Goal: Task Accomplishment & Management: Manage account settings

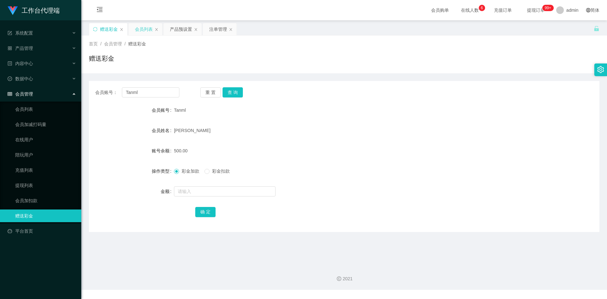
click at [146, 32] on div "会员列表" at bounding box center [144, 29] width 18 height 12
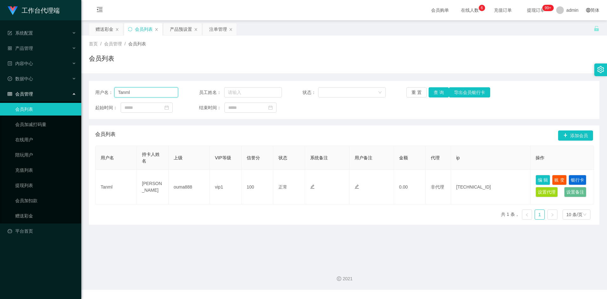
drag, startPoint x: 142, startPoint y: 91, endPoint x: 101, endPoint y: 90, distance: 40.9
click at [101, 90] on div "用户名： Tanml" at bounding box center [136, 92] width 83 height 10
paste input "87101091"
type input "87101091"
click at [440, 92] on button "查 询" at bounding box center [438, 92] width 20 height 10
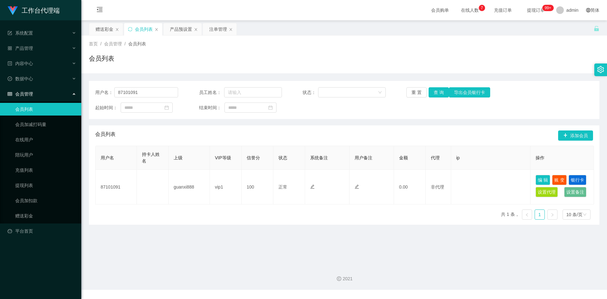
click at [260, 221] on div "用户名 持卡人姓名 上级 VIP等级 信誉分 状态 系统备注 用户备注 金额 代理 ip 操作 87101091 guanxi888 vip1 100 正常 …" at bounding box center [344, 185] width 498 height 79
drag, startPoint x: 105, startPoint y: 30, endPoint x: 106, endPoint y: 33, distance: 3.9
click at [105, 30] on div "赠送彩金" at bounding box center [105, 29] width 18 height 12
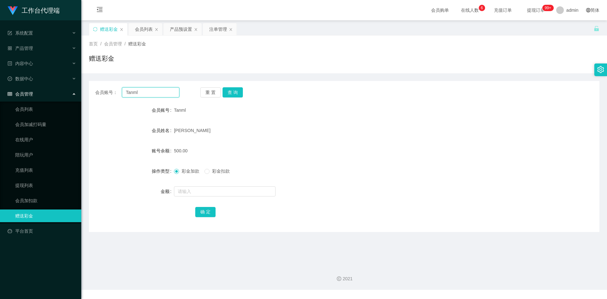
click at [145, 94] on input "Tanml" at bounding box center [150, 92] width 57 height 10
paste input "87101091"
type input "87101091"
click at [231, 91] on button "查 询" at bounding box center [232, 92] width 20 height 10
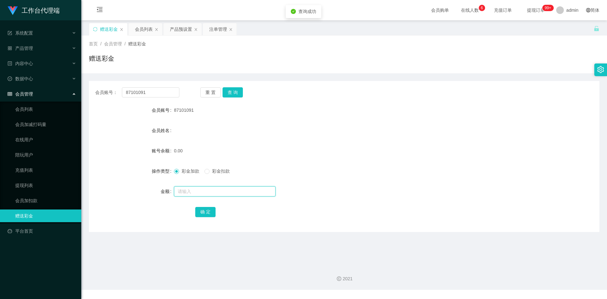
click at [196, 195] on input "text" at bounding box center [225, 191] width 102 height 10
type input "100"
click at [200, 214] on button "确 定" at bounding box center [205, 212] width 20 height 10
click at [143, 29] on div "会员列表" at bounding box center [144, 29] width 18 height 12
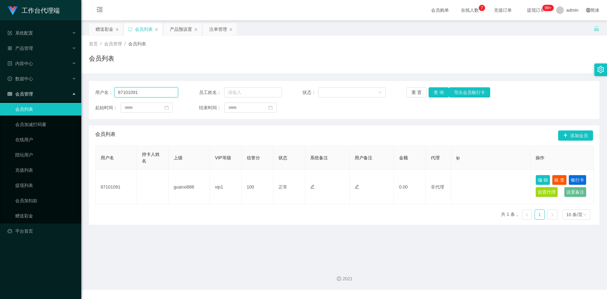
click at [152, 95] on input "87101091" at bounding box center [146, 92] width 64 height 10
paste input "[PERSON_NAME]"
type input "[PERSON_NAME]"
click at [433, 94] on button "查 询" at bounding box center [438, 92] width 20 height 10
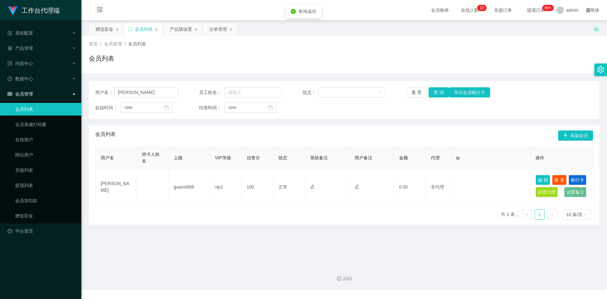
drag, startPoint x: 242, startPoint y: 140, endPoint x: 255, endPoint y: 142, distance: 12.9
click at [248, 145] on div "会员列表 添加会员" at bounding box center [344, 135] width 498 height 20
click at [251, 138] on div "会员列表 添加会员" at bounding box center [344, 135] width 498 height 20
click at [104, 28] on div "赠送彩金" at bounding box center [105, 29] width 18 height 12
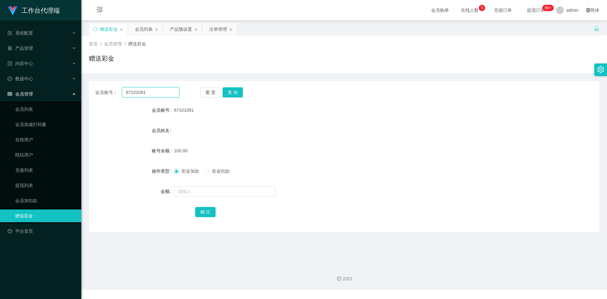
click at [149, 93] on input "87101091" at bounding box center [150, 92] width 57 height 10
paste input "[PERSON_NAME]"
type input "[PERSON_NAME]"
click at [233, 95] on button "查 询" at bounding box center [232, 92] width 20 height 10
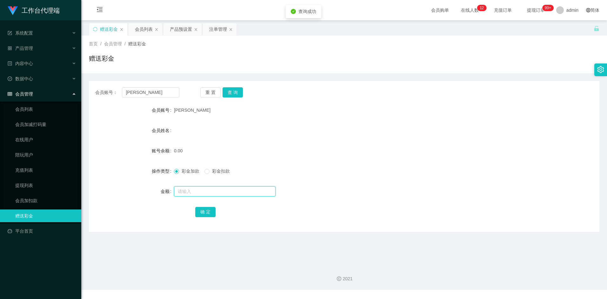
click at [191, 190] on input "text" at bounding box center [225, 191] width 102 height 10
type input "100"
click at [203, 208] on button "确 定" at bounding box center [205, 212] width 20 height 10
click at [350, 145] on div "100.00" at bounding box center [323, 150] width 298 height 13
click at [179, 29] on div "产品预设置" at bounding box center [181, 29] width 22 height 12
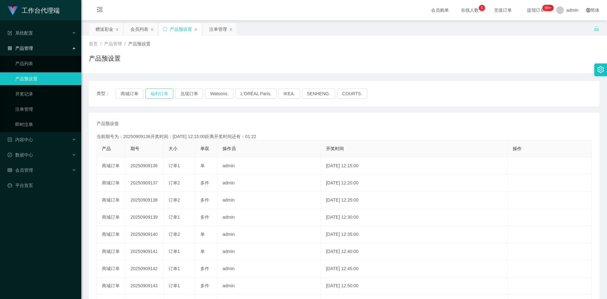
click at [166, 94] on button "福利订单" at bounding box center [159, 94] width 28 height 10
click at [220, 28] on div "注单管理" at bounding box center [218, 29] width 18 height 12
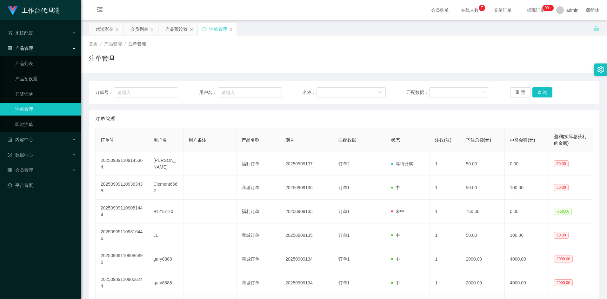
click at [366, 121] on div "注单管理" at bounding box center [344, 119] width 498 height 18
drag, startPoint x: 137, startPoint y: 31, endPoint x: 143, endPoint y: 38, distance: 8.6
click at [137, 31] on div "会员列表" at bounding box center [139, 29] width 18 height 12
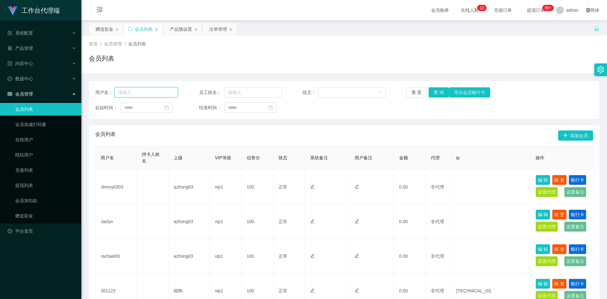
click at [149, 91] on input "text" at bounding box center [146, 92] width 64 height 10
paste input "[PERSON_NAME]"
click at [440, 95] on button "查 询" at bounding box center [438, 92] width 20 height 10
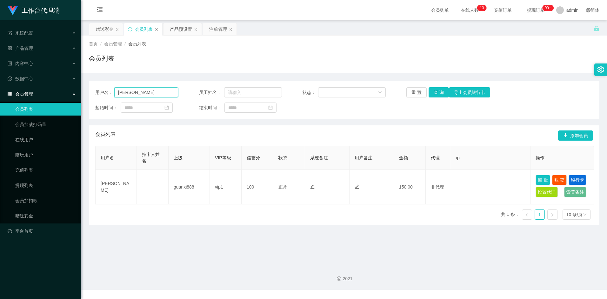
click at [133, 92] on input "[PERSON_NAME]" at bounding box center [146, 92] width 64 height 10
click at [438, 96] on button "查 询" at bounding box center [438, 92] width 20 height 10
paste input "ice boy"
click at [124, 92] on input "ice boy" at bounding box center [146, 92] width 64 height 10
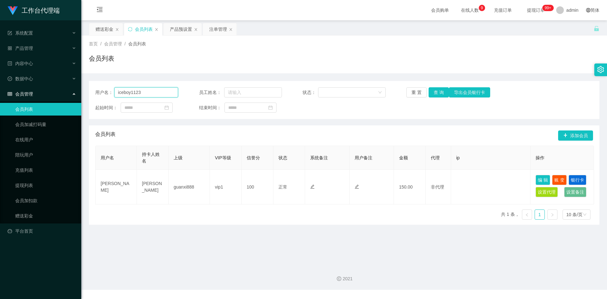
type input "iceboy1123"
click at [441, 94] on button "查 询" at bounding box center [438, 92] width 20 height 10
click at [445, 91] on button "查 询" at bounding box center [438, 92] width 20 height 10
click at [437, 95] on button "查 询" at bounding box center [438, 92] width 20 height 10
click at [228, 217] on div "用户名 持卡人姓名 上级 VIP等级 信誉分 状态 系统备注 用户备注 金额 代理 ip 操作 iceboy1123 guanxi888 vip1 100 正…" at bounding box center [344, 185] width 498 height 79
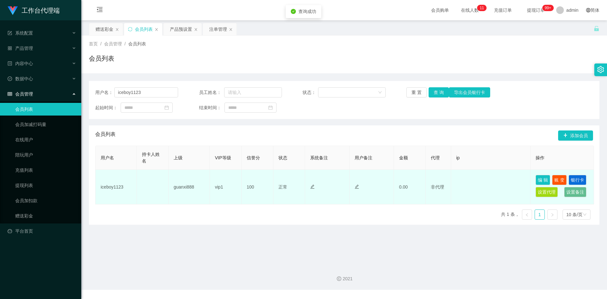
click at [116, 185] on td "iceboy1123" at bounding box center [116, 187] width 41 height 35
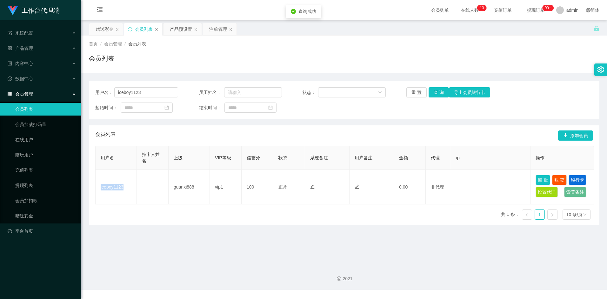
copy td "iceboy1123"
click at [186, 226] on main "关闭左侧 关闭右侧 关闭其它 刷新页面 赠送彩金 会员列表 产品预设置 注单管理 首页 / 会员管理 / 会员列表 / 会员列表 用户名： iceboy112…" at bounding box center [344, 140] width 526 height 240
click at [105, 27] on div "赠送彩金" at bounding box center [105, 29] width 18 height 12
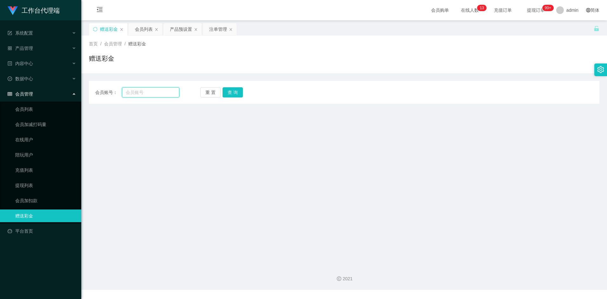
click at [136, 93] on input "text" at bounding box center [150, 92] width 57 height 10
paste input "iceboy1123"
type input "iceboy1123"
click at [230, 92] on button "查 询" at bounding box center [232, 92] width 20 height 10
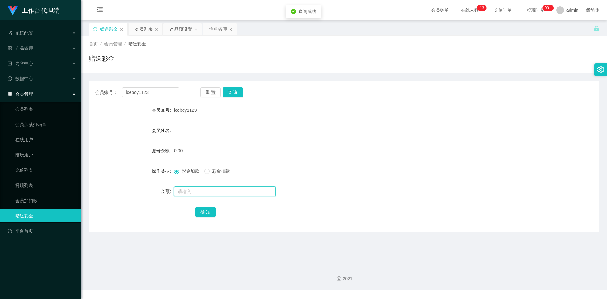
click at [198, 190] on input "text" at bounding box center [225, 191] width 102 height 10
type input "100"
click at [206, 210] on button "确 定" at bounding box center [205, 212] width 20 height 10
click at [182, 27] on div "产品预设置" at bounding box center [181, 29] width 22 height 12
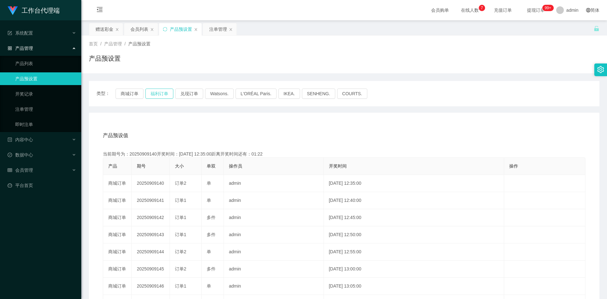
click at [161, 92] on button "福利订单" at bounding box center [159, 94] width 28 height 10
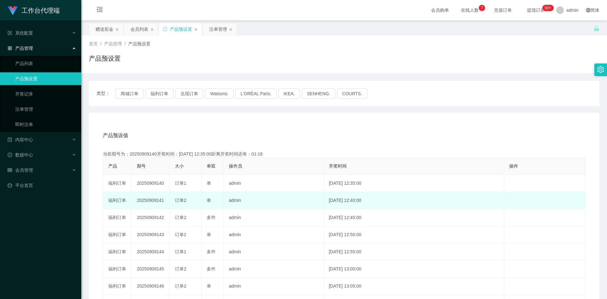
drag, startPoint x: 162, startPoint y: 200, endPoint x: 133, endPoint y: 200, distance: 28.9
click at [133, 200] on td "20250909141" at bounding box center [151, 200] width 38 height 17
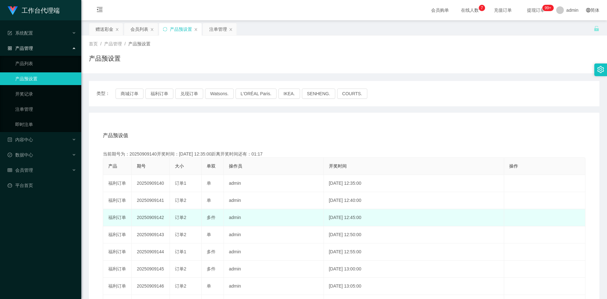
copy td "20250909141"
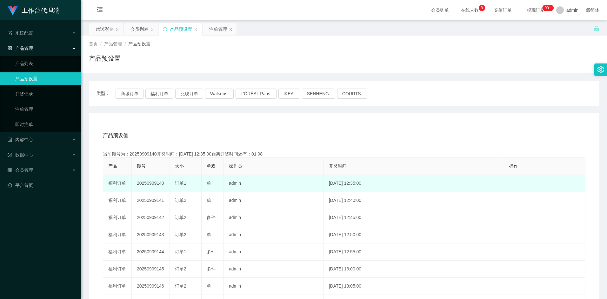
click at [162, 185] on td "20250909140" at bounding box center [151, 183] width 38 height 17
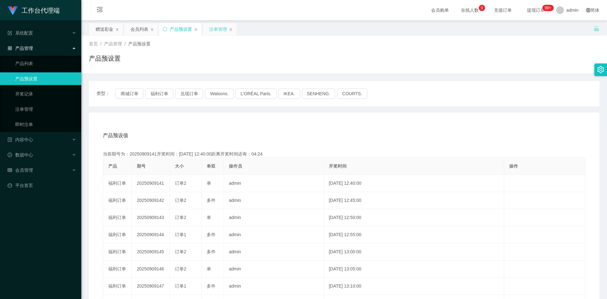
click at [212, 29] on div "注单管理" at bounding box center [218, 29] width 18 height 12
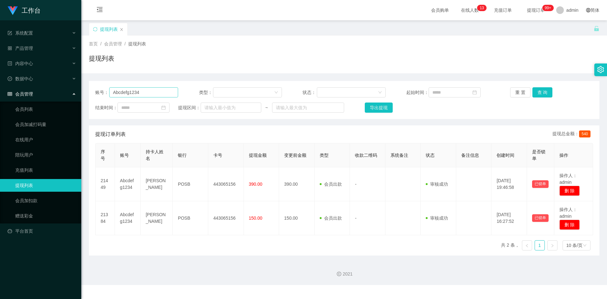
click at [158, 91] on input "Abcdefg1234" at bounding box center [143, 92] width 69 height 10
click at [549, 95] on button "查 询" at bounding box center [542, 92] width 20 height 10
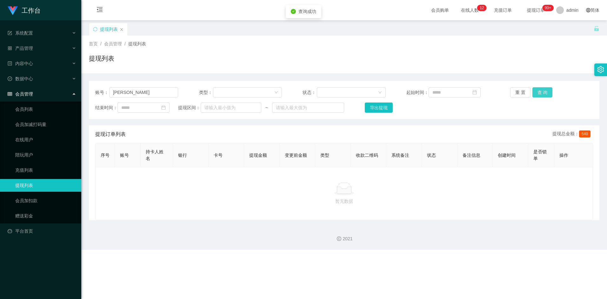
click at [547, 91] on button "查 询" at bounding box center [542, 92] width 20 height 10
click at [542, 88] on button "查 询" at bounding box center [542, 92] width 20 height 10
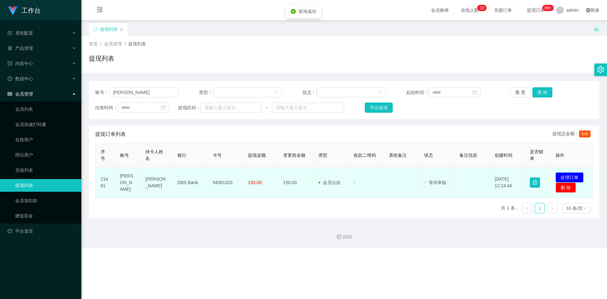
click at [577, 177] on button "处理订单" at bounding box center [569, 177] width 28 height 10
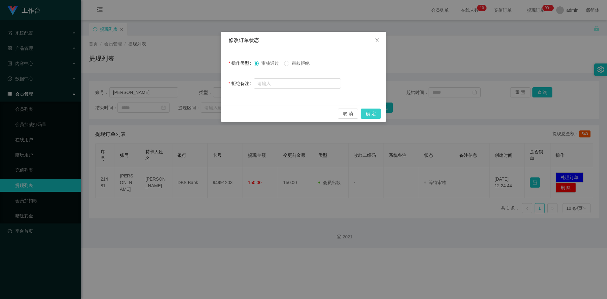
click at [369, 112] on button "确 定" at bounding box center [371, 114] width 20 height 10
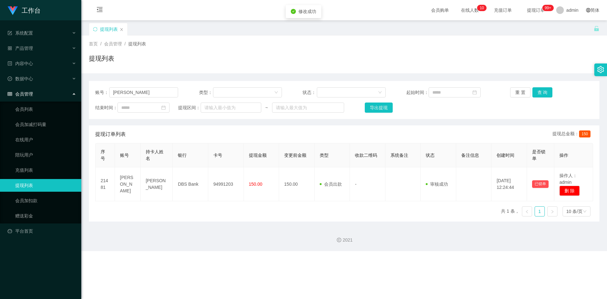
click at [319, 215] on div "序号 账号 持卡人姓名 银行 卡号 提现金额 变更前金额 类型 收款二维码 系统备注 状态 备注信息 创建时间 是否锁单 操作 21481 [PERSON_N…" at bounding box center [344, 182] width 498 height 78
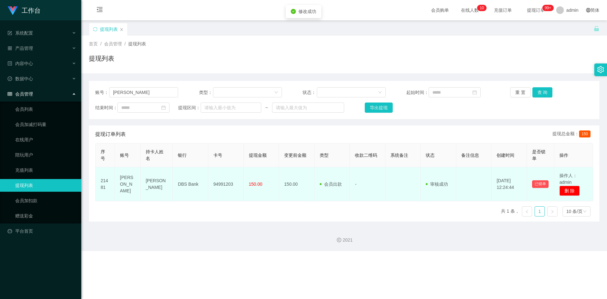
click at [226, 181] on td "94991203" at bounding box center [226, 184] width 36 height 34
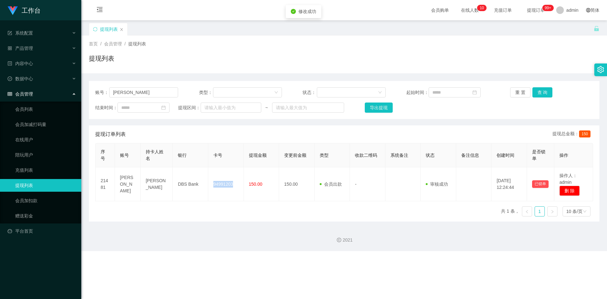
copy td "94991203"
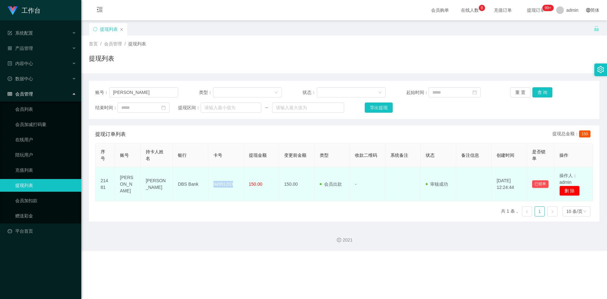
click at [223, 188] on td "94991203" at bounding box center [226, 184] width 36 height 34
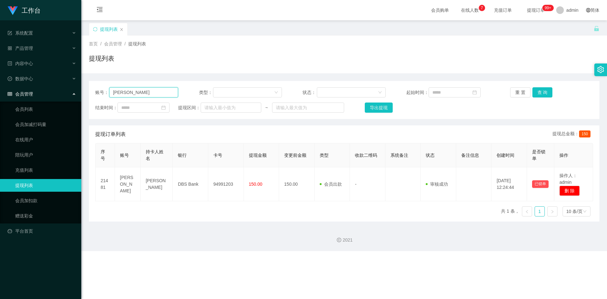
drag, startPoint x: 113, startPoint y: 92, endPoint x: 98, endPoint y: 90, distance: 15.0
click at [98, 90] on div "账号： [PERSON_NAME]" at bounding box center [136, 92] width 83 height 10
paste input "iceboy1123"
click at [545, 91] on button "查 询" at bounding box center [542, 92] width 20 height 10
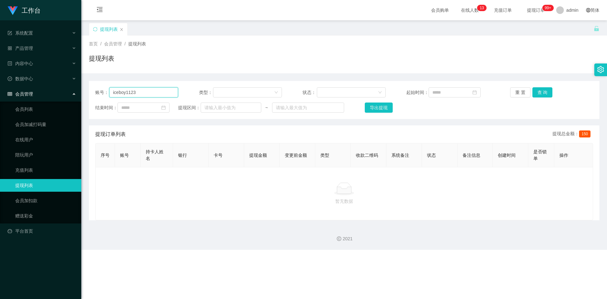
click at [150, 93] on input "iceboy1123" at bounding box center [143, 92] width 69 height 10
click at [552, 90] on div "重 置 查 询" at bounding box center [551, 92] width 83 height 10
click at [548, 90] on button "查 询" at bounding box center [542, 92] width 20 height 10
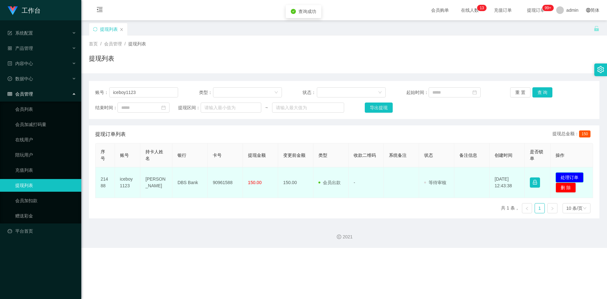
click at [562, 174] on button "处理订单" at bounding box center [569, 177] width 28 height 10
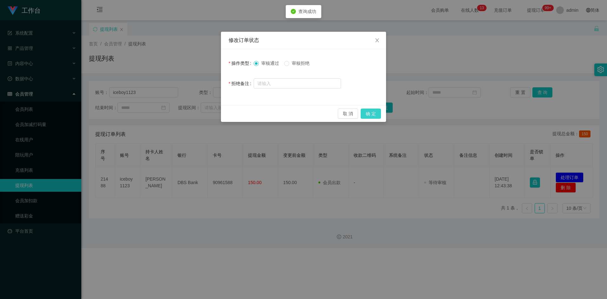
click at [375, 115] on button "确 定" at bounding box center [371, 114] width 20 height 10
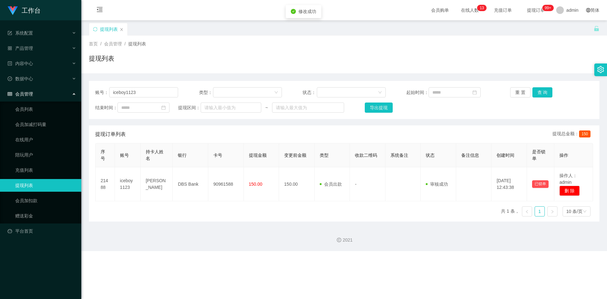
click at [242, 214] on div "序号 账号 持卡人姓名 银行 卡号 提现金额 变更前金额 类型 收款二维码 系统备注 状态 备注信息 创建时间 是否锁单 操作 21488 iceboy112…" at bounding box center [344, 182] width 498 height 78
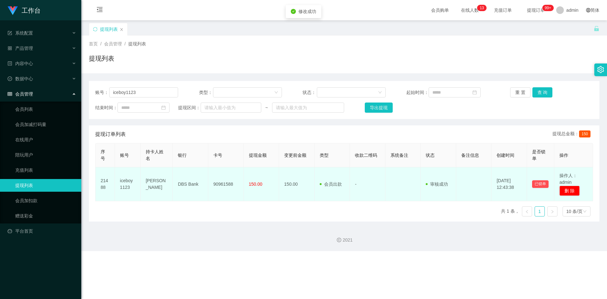
click at [221, 184] on td "90961588" at bounding box center [226, 184] width 36 height 34
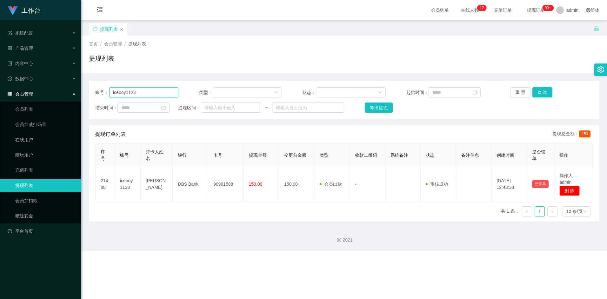
click at [153, 91] on input "iceboy1123" at bounding box center [143, 92] width 69 height 10
paste input "87101091"
type input "87101091"
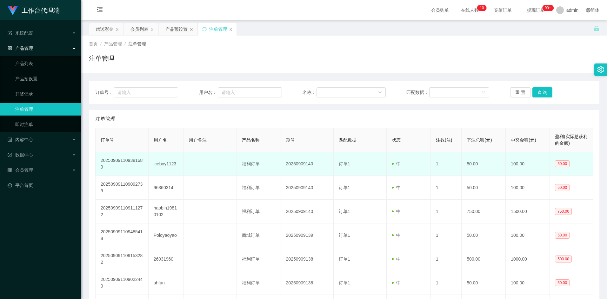
click at [165, 164] on td "iceboy1123" at bounding box center [166, 164] width 35 height 24
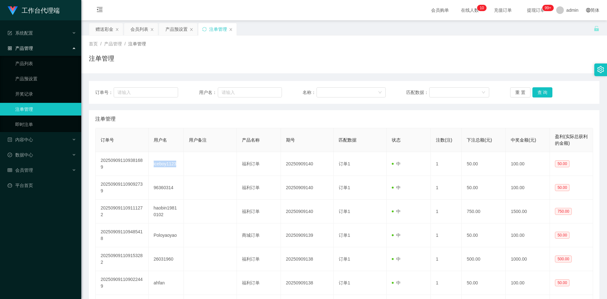
copy td "iceboy1123"
click at [137, 29] on div "会员列表" at bounding box center [139, 29] width 18 height 12
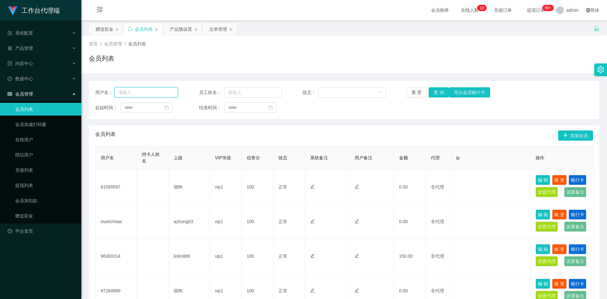
click at [148, 94] on input "text" at bounding box center [146, 92] width 64 height 10
paste input "iceboy1123"
drag, startPoint x: 442, startPoint y: 92, endPoint x: 439, endPoint y: 100, distance: 8.4
click at [442, 92] on button "查 询" at bounding box center [438, 92] width 20 height 10
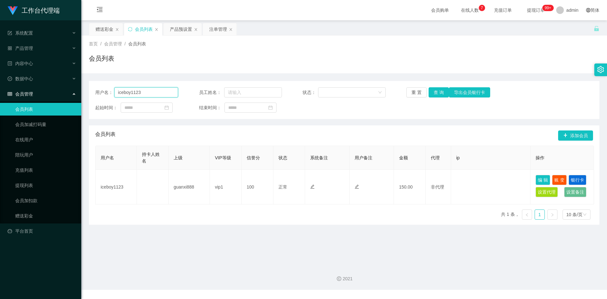
drag, startPoint x: 145, startPoint y: 92, endPoint x: 103, endPoint y: 89, distance: 42.0
click at [103, 89] on div "用户名： iceboy1123" at bounding box center [136, 92] width 83 height 10
click at [160, 92] on input "iceboy1123" at bounding box center [146, 92] width 64 height 10
paste input "87101091"
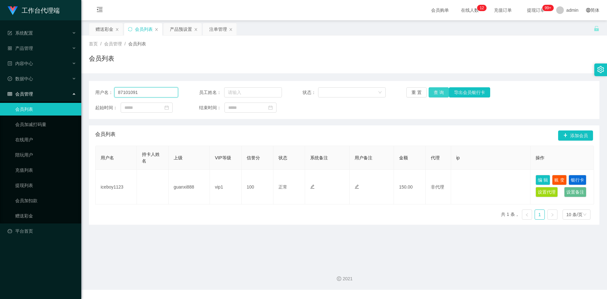
type input "87101091"
click at [443, 92] on button "查 询" at bounding box center [438, 92] width 20 height 10
drag, startPoint x: 412, startPoint y: 125, endPoint x: 420, endPoint y: 126, distance: 8.3
click at [412, 125] on div "用户名： 87101091 员工姓名： 状态： 重 置 查 询 导出会员银行卡 起始时间： 结束时间： 会员列表 添加会员 用户名 持卡人姓名 上级 VIP等…" at bounding box center [344, 153] width 510 height 144
